Goal: Task Accomplishment & Management: Complete application form

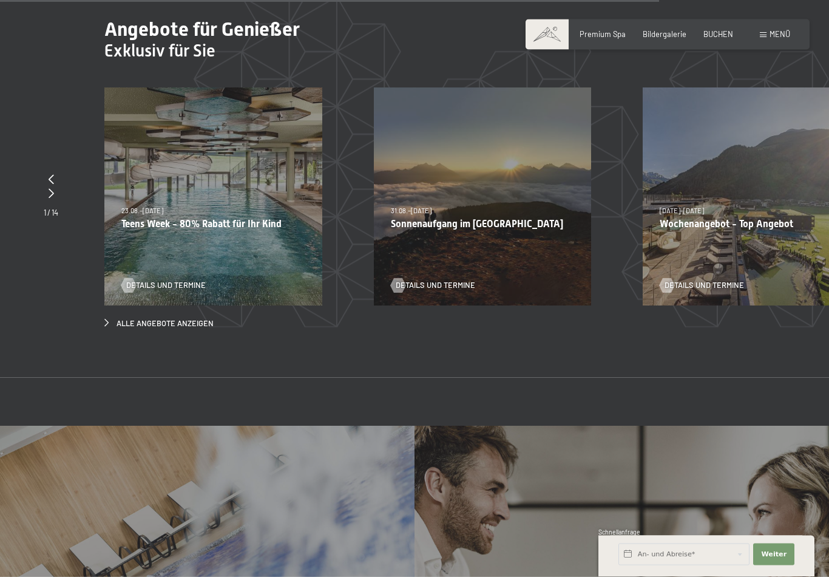
scroll to position [3732, 0]
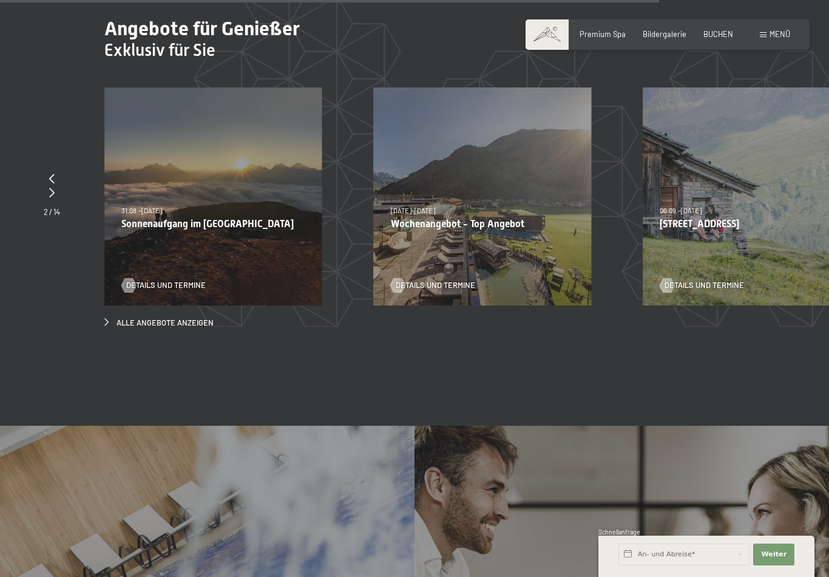
click at [764, 33] on span at bounding box center [763, 34] width 7 height 5
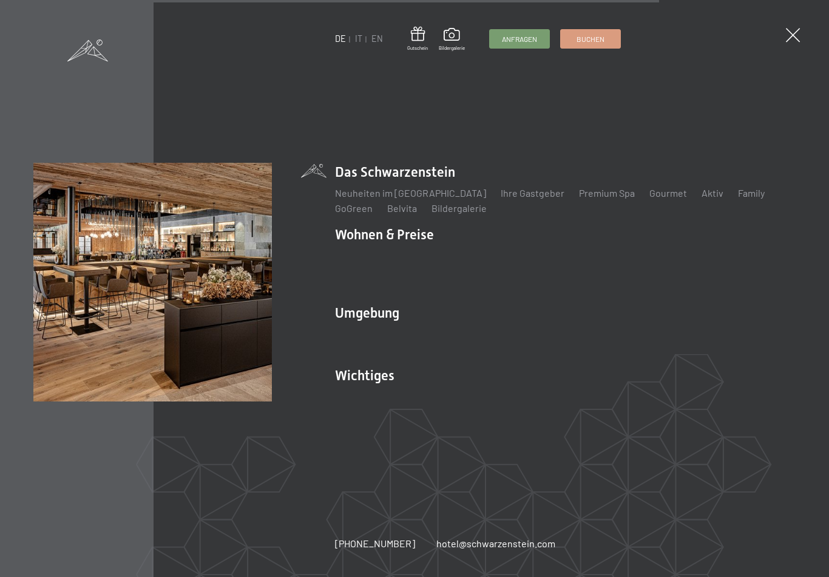
click at [356, 35] on link "IT" at bounding box center [358, 38] width 7 height 10
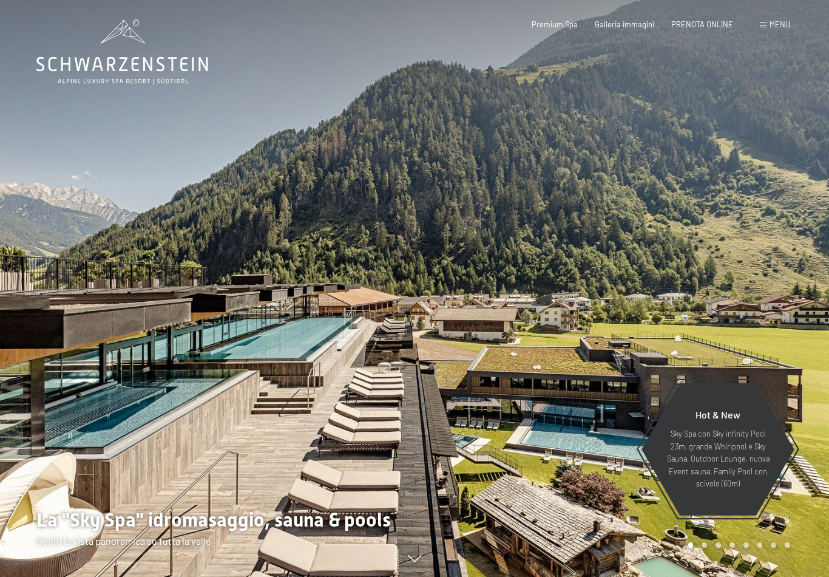
click at [765, 23] on span at bounding box center [763, 24] width 7 height 5
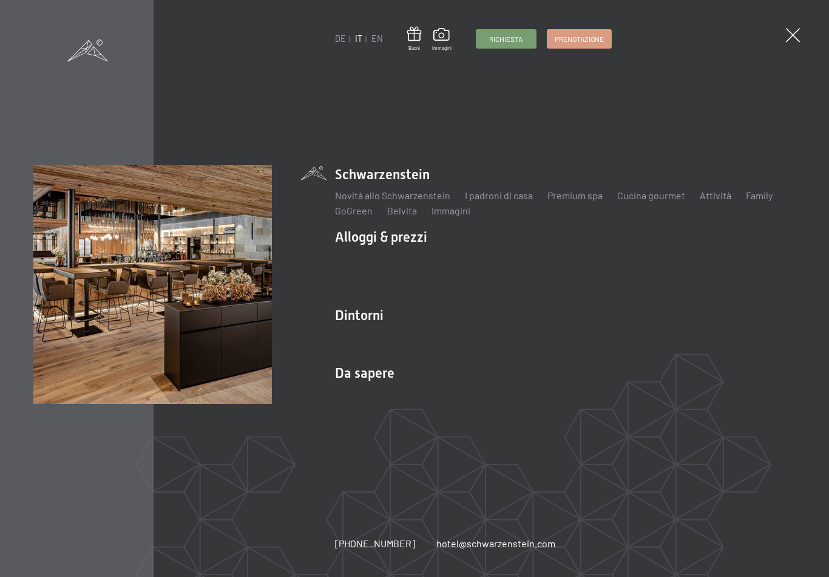
click at [497, 37] on span "Richiesta" at bounding box center [505, 39] width 33 height 10
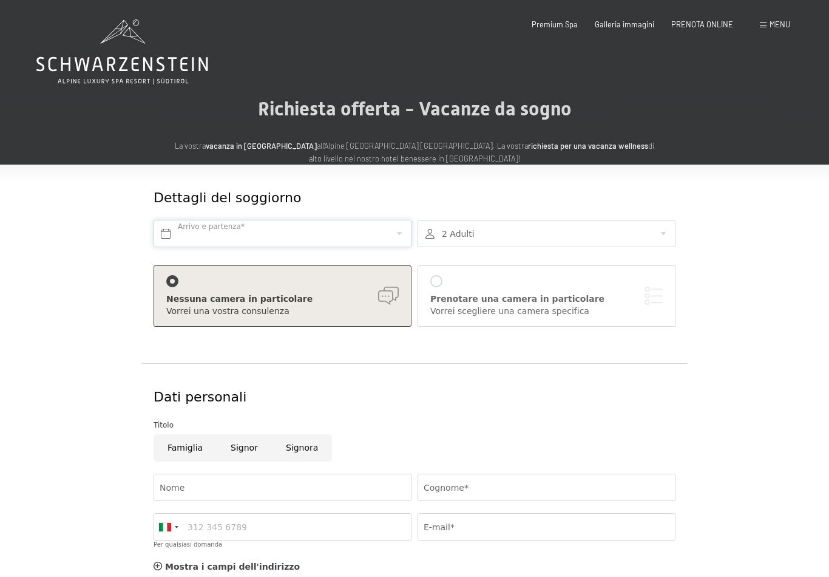
click at [369, 234] on input "text" at bounding box center [283, 233] width 258 height 27
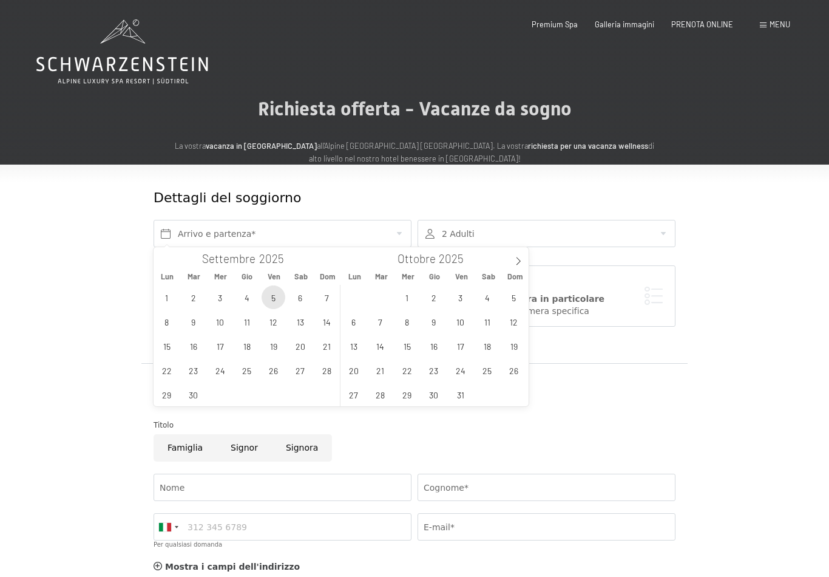
click at [274, 299] on span "5" at bounding box center [274, 297] width 24 height 24
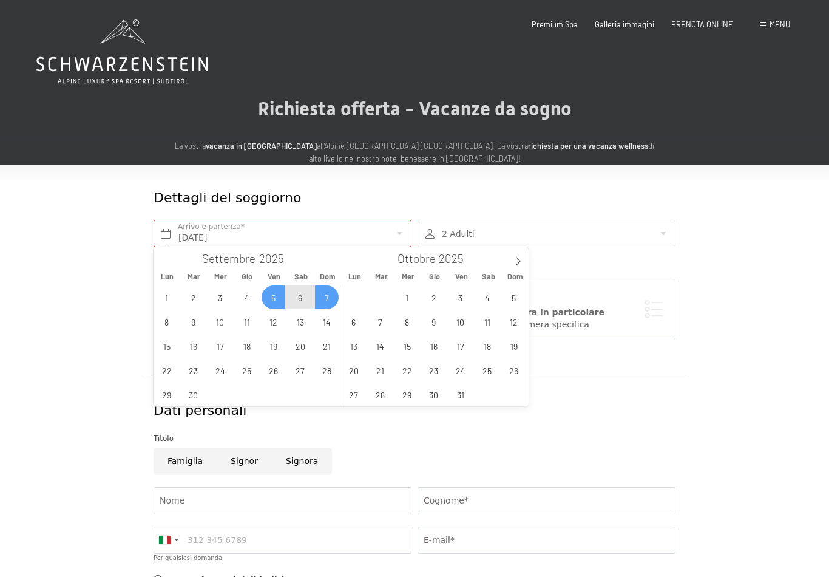
click at [326, 300] on span "7" at bounding box center [327, 297] width 24 height 24
type input "Ven. 05/09/2025 - Dom. 07/09/2025"
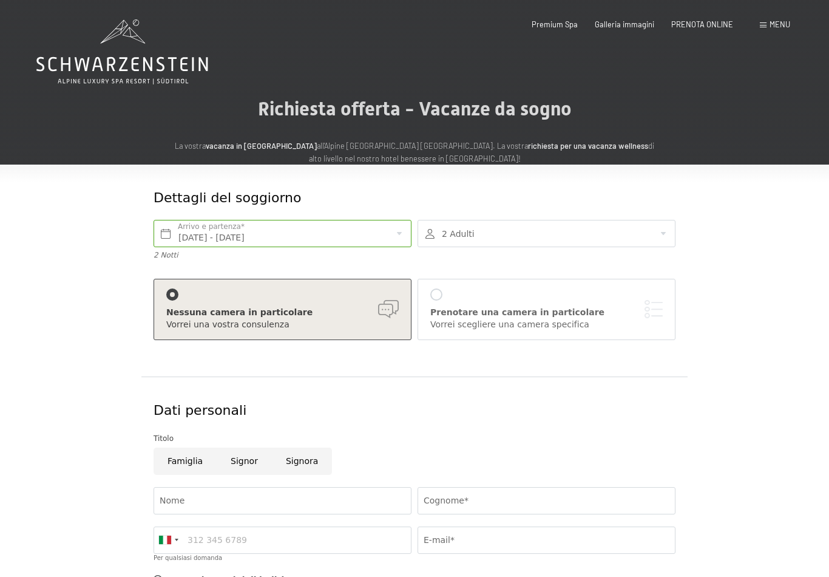
click at [649, 236] on div at bounding box center [547, 233] width 258 height 27
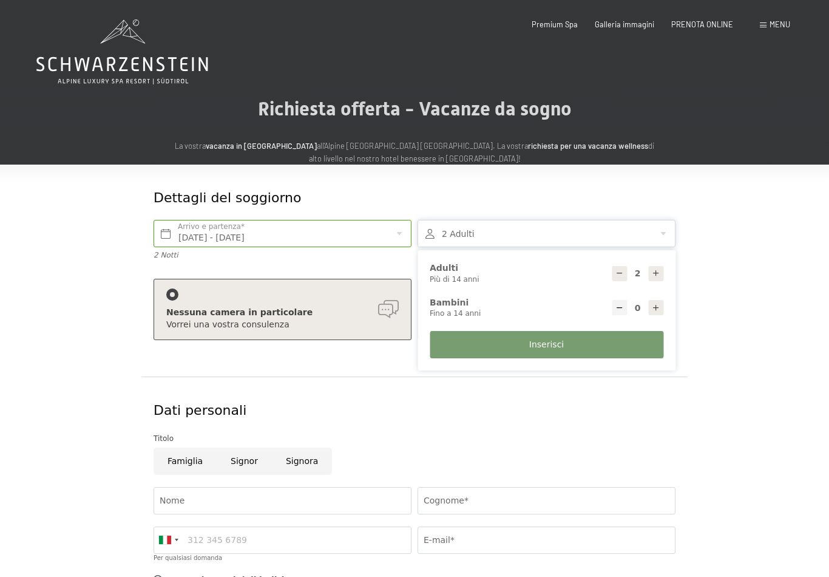
click at [651, 311] on div at bounding box center [655, 307] width 15 height 15
type input "1"
select select
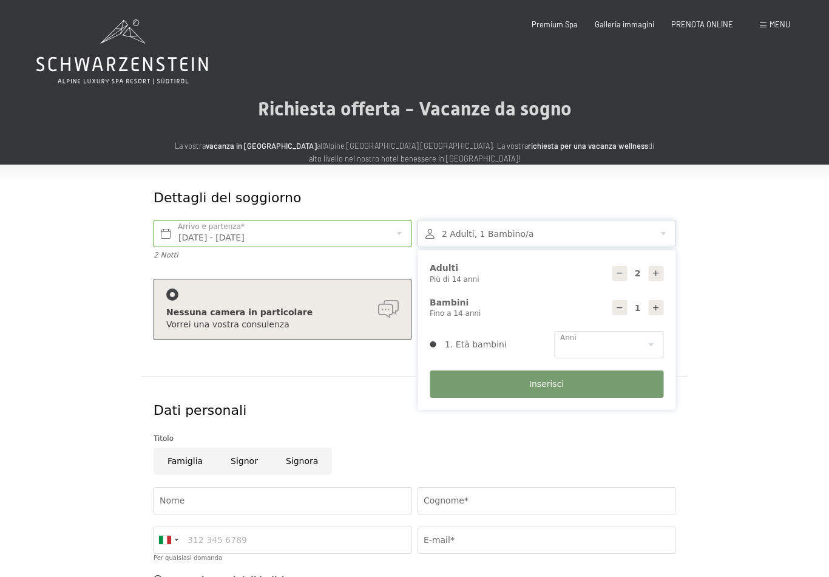
click at [656, 306] on icon at bounding box center [656, 307] width 8 height 8
type input "2"
select select
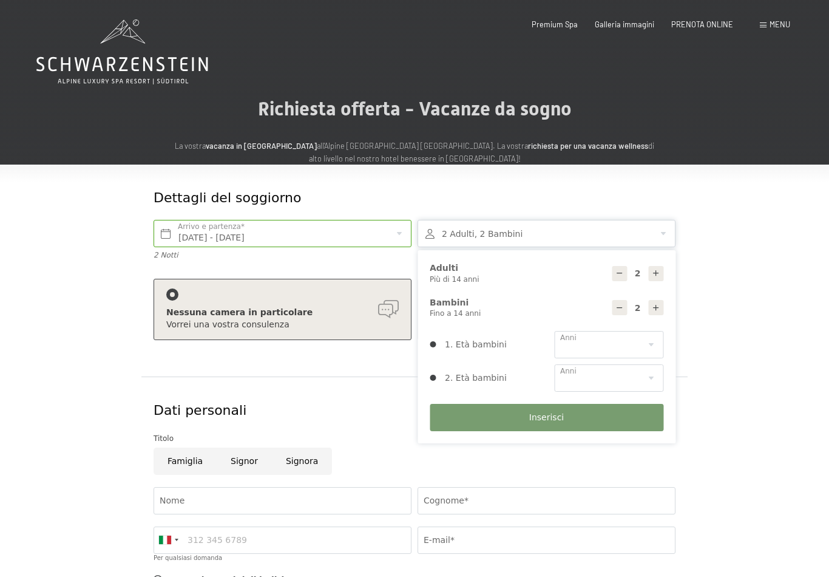
click at [656, 273] on icon at bounding box center [656, 273] width 8 height 8
click at [656, 271] on icon at bounding box center [656, 273] width 8 height 8
click at [654, 269] on icon at bounding box center [656, 273] width 8 height 8
click at [656, 272] on icon at bounding box center [656, 273] width 8 height 8
type input "6"
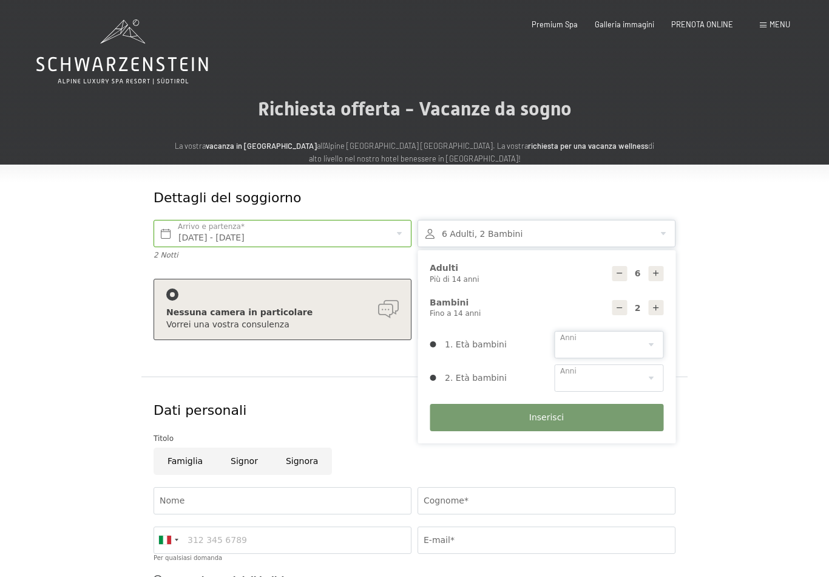
click at [645, 341] on select "0 1 2 3 4 5 6 7 8 9 10 11 12 13 14" at bounding box center [608, 344] width 109 height 27
select select "13"
click at [656, 378] on select "0 1 2 3 4 5 6 7 8 9 10 11 12 13 14" at bounding box center [608, 377] width 109 height 27
select select "11"
click at [547, 415] on span "Inserisci" at bounding box center [546, 418] width 35 height 12
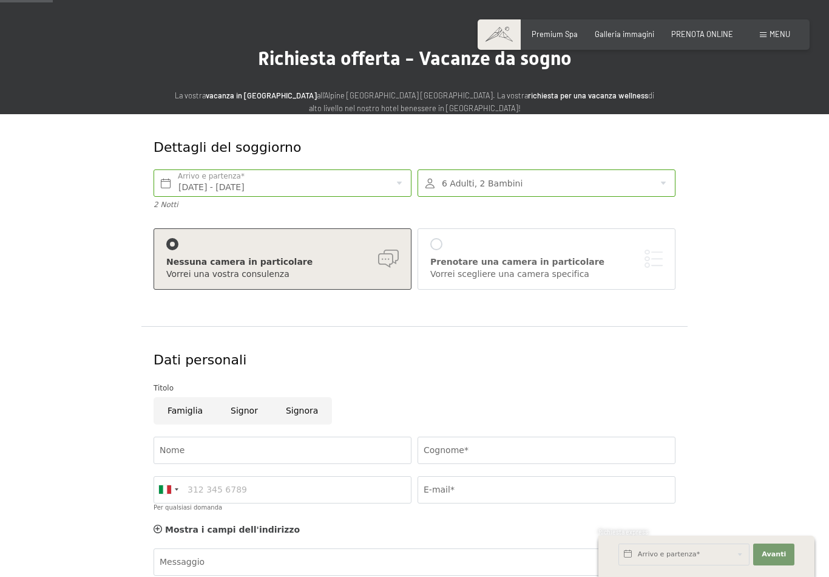
scroll to position [53, 0]
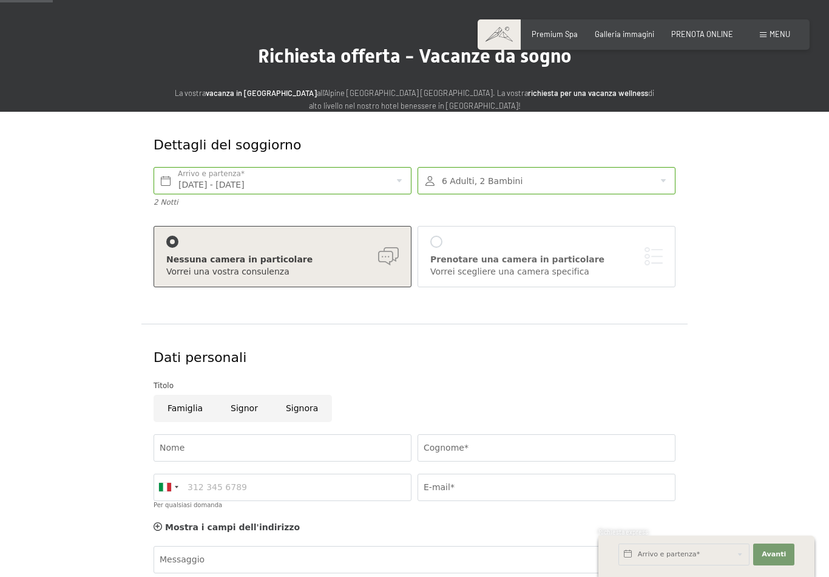
click at [181, 417] on input "Famiglia" at bounding box center [185, 408] width 63 height 27
radio input "true"
click at [346, 450] on input "Nome" at bounding box center [283, 447] width 258 height 27
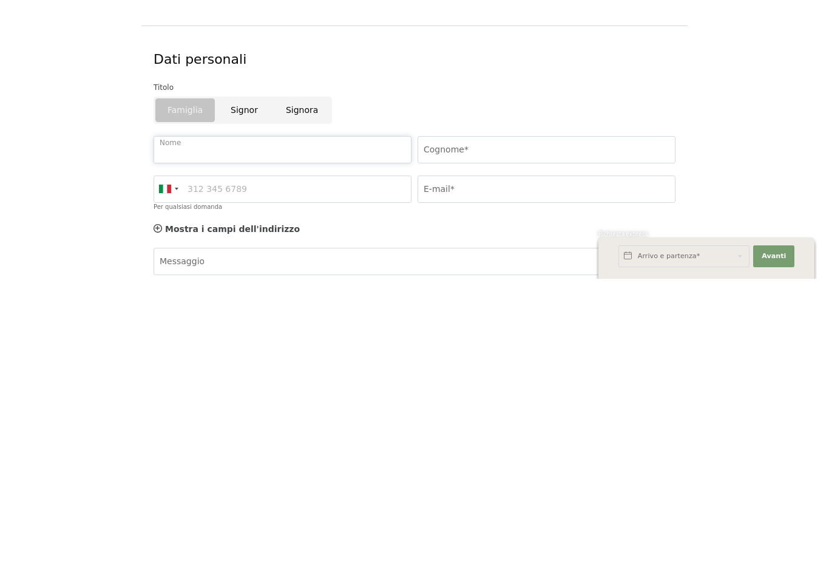
type input "Roberta"
type input "Bianchi"
type input "3480018248"
click at [518, 473] on input "E-mail*" at bounding box center [547, 486] width 258 height 27
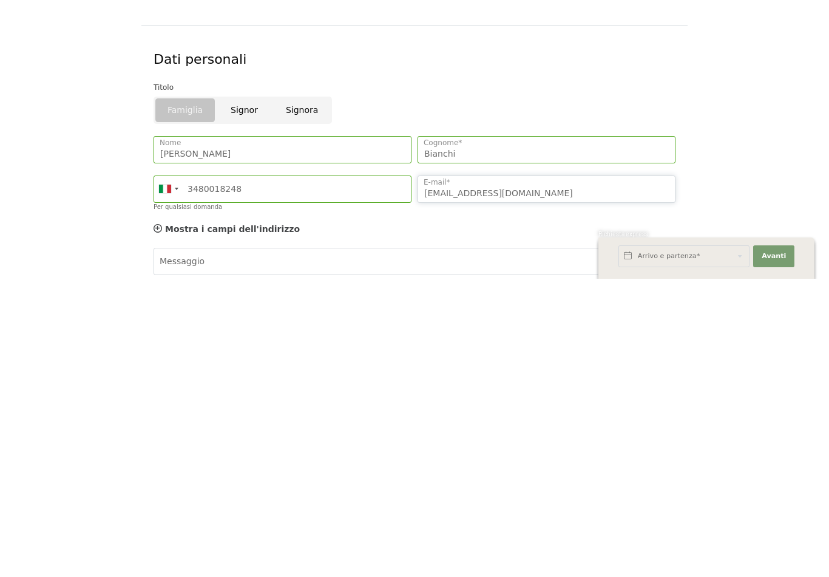
type input "roberta80bianchi@icloud.com"
click at [504, 560] on textarea "Messaggio" at bounding box center [415, 587] width 522 height 55
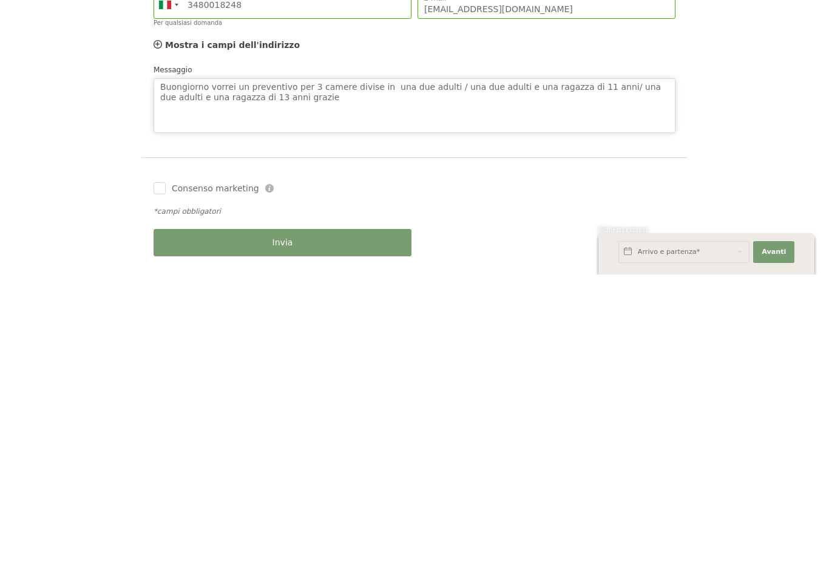
scroll to position [236, 0]
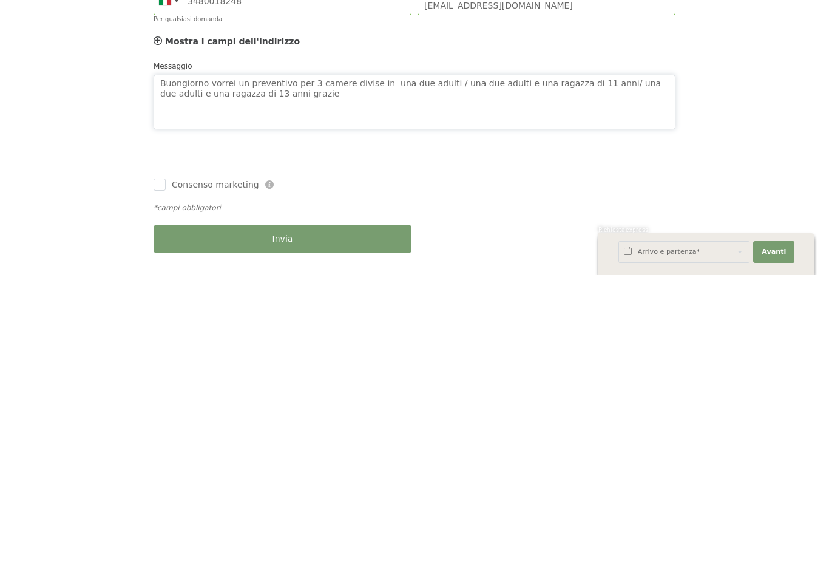
type textarea "Buongiorno vorrei un preventivo per 3 camere divise in una due adulti / una due…"
click at [288, 521] on div "Invia" at bounding box center [283, 540] width 264 height 39
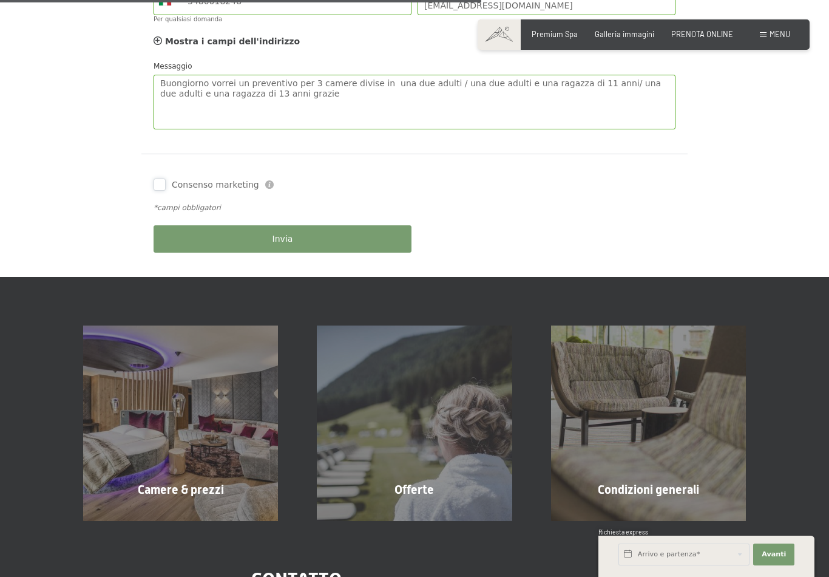
click at [155, 183] on input "Consenso marketing" at bounding box center [160, 184] width 12 height 12
checkbox input "true"
click at [284, 233] on span "Invia" at bounding box center [283, 239] width 21 height 12
